Goal: Obtain resource: Obtain resource

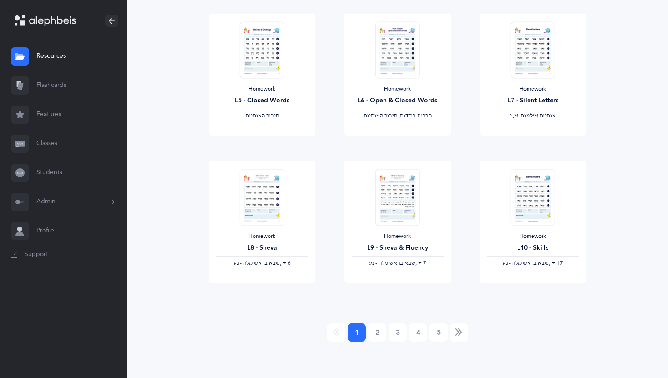
scroll to position [704, 0]
click at [378, 334] on link "2" at bounding box center [377, 333] width 18 height 18
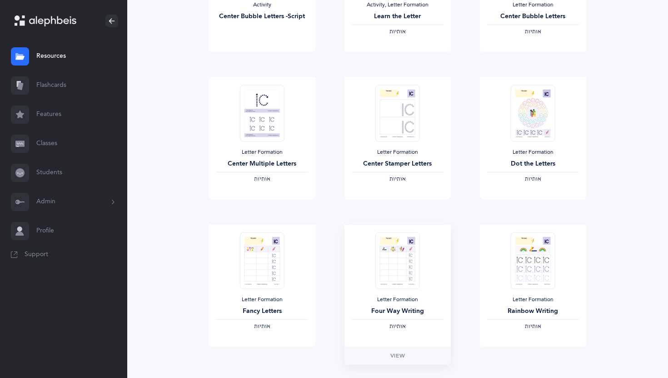
scroll to position [999, 0]
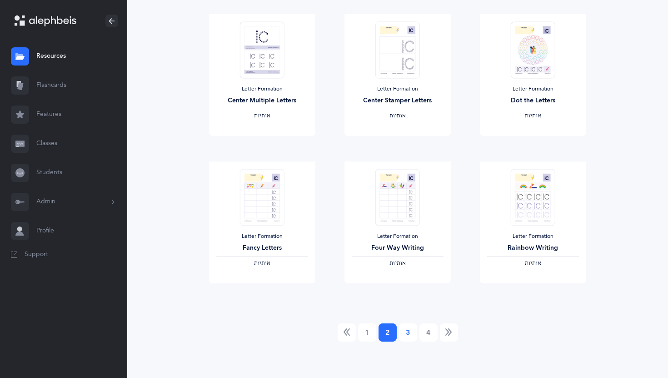
click at [409, 333] on link "3" at bounding box center [408, 332] width 18 height 18
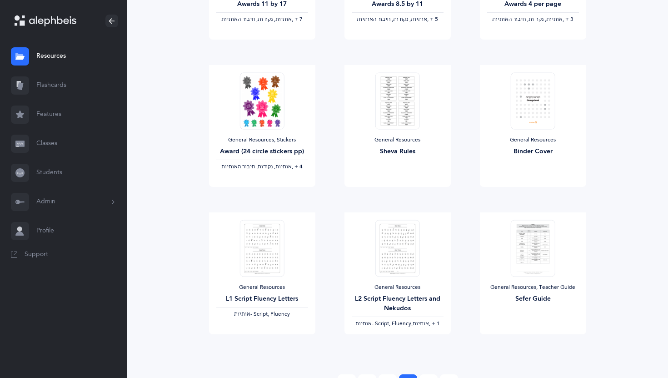
scroll to position [953, 0]
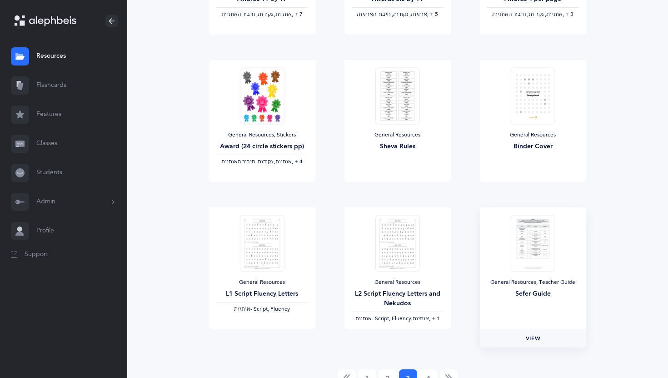
click at [494, 340] on span "View" at bounding box center [533, 338] width 15 height 8
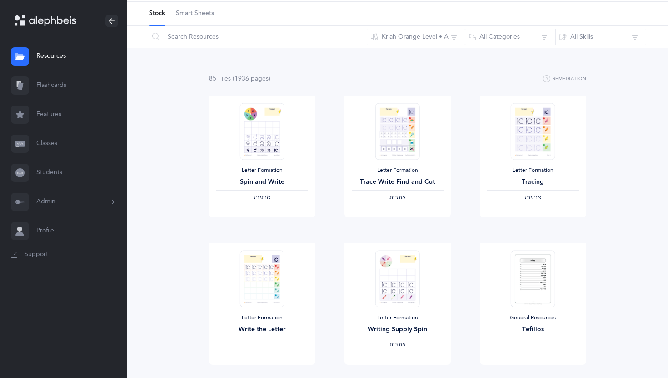
scroll to position [0, 0]
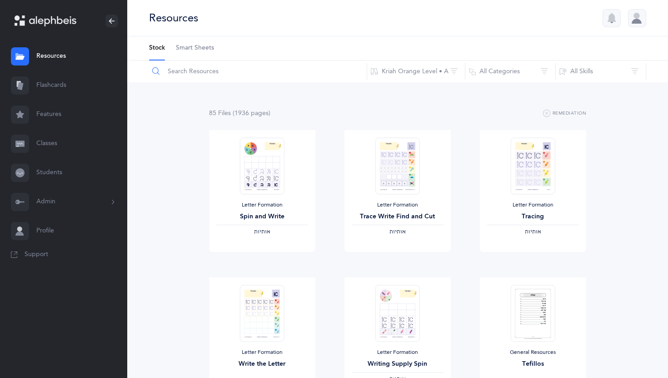
click at [225, 69] on input "text" at bounding box center [258, 71] width 219 height 22
paste input "[PERSON_NAME] (Pages:26-46)"
type input "[PERSON_NAME] (Pages:26-46)"
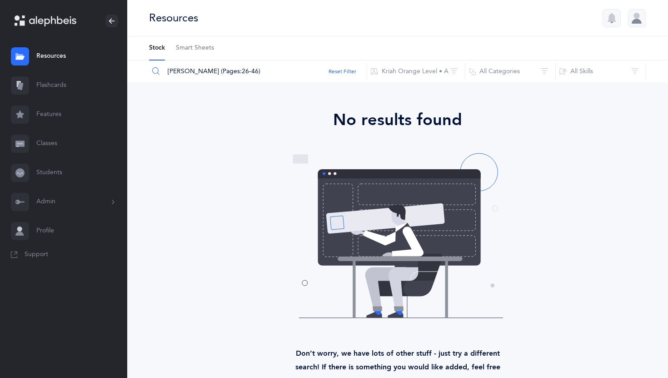
drag, startPoint x: 254, startPoint y: 70, endPoint x: 166, endPoint y: 69, distance: 87.3
click at [166, 69] on input "[PERSON_NAME] (Pages:26-46)" at bounding box center [258, 71] width 219 height 22
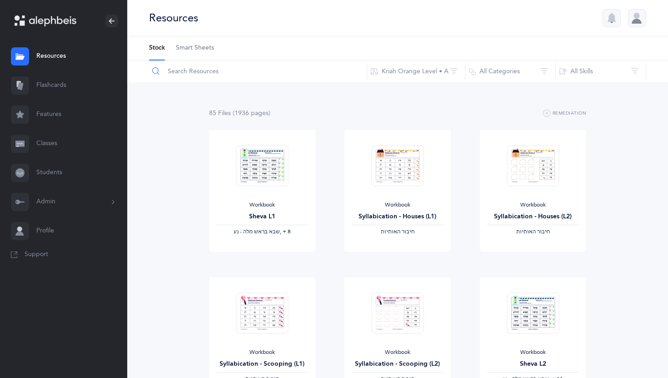
paste input "Blending, B"
type input "Blending, B"
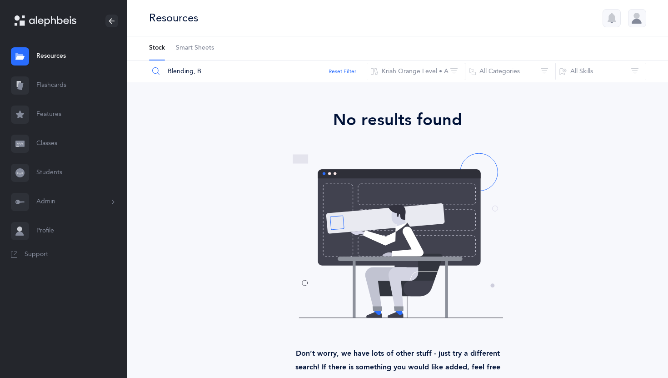
drag, startPoint x: 202, startPoint y: 70, endPoint x: 143, endPoint y: 67, distance: 59.2
click at [143, 67] on div "Blending, B Reset Filter Kriah Orange Level • A Kriah Purple Level Kriah Pink L…" at bounding box center [397, 71] width 541 height 22
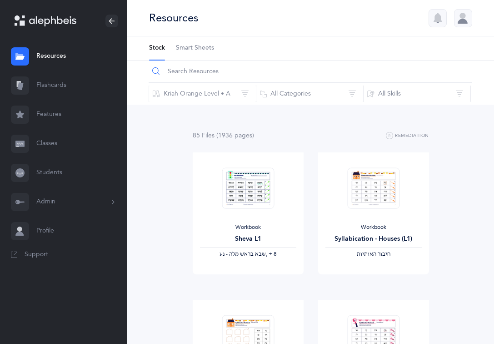
paste input "[PERSON_NAME] (Pages:26-46)"
type input "[PERSON_NAME] (Pages:26-46)"
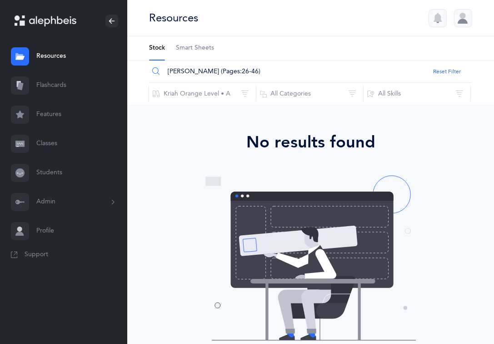
drag, startPoint x: 253, startPoint y: 69, endPoint x: 115, endPoint y: 67, distance: 138.2
click at [115, 67] on main "[PERSON_NAME] Resources Resources Flashcards Flashcards Features Features Class…" at bounding box center [247, 223] width 494 height 446
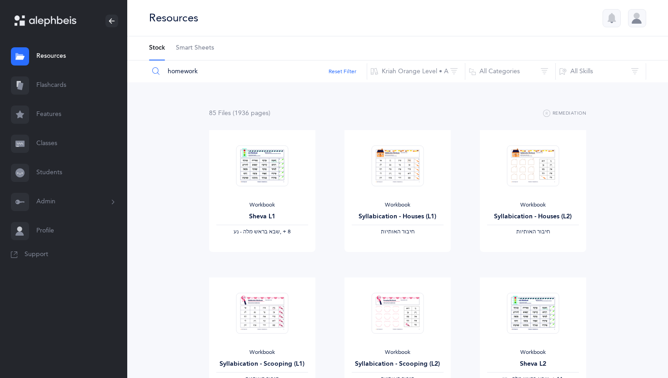
type input "homework"
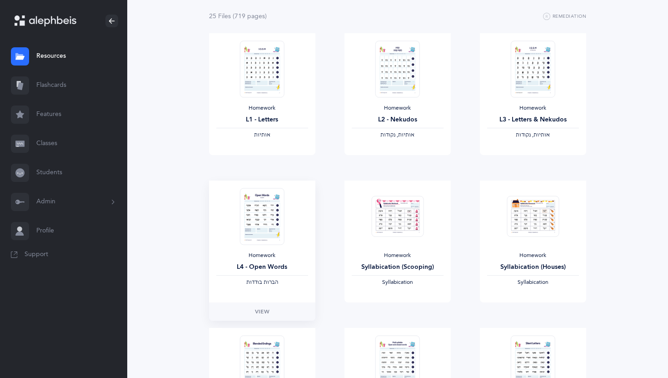
scroll to position [98, 0]
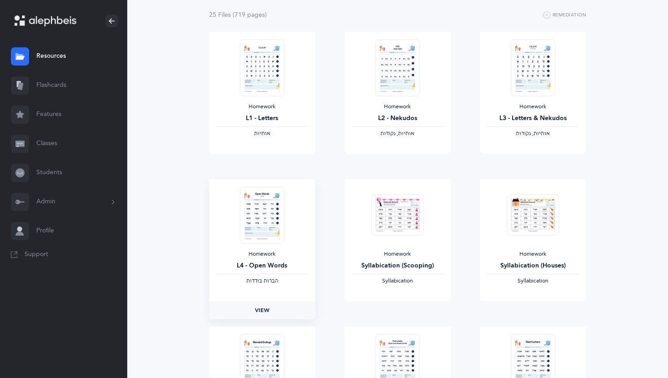
click at [265, 306] on span "View" at bounding box center [262, 310] width 15 height 8
